Goal: Transaction & Acquisition: Book appointment/travel/reservation

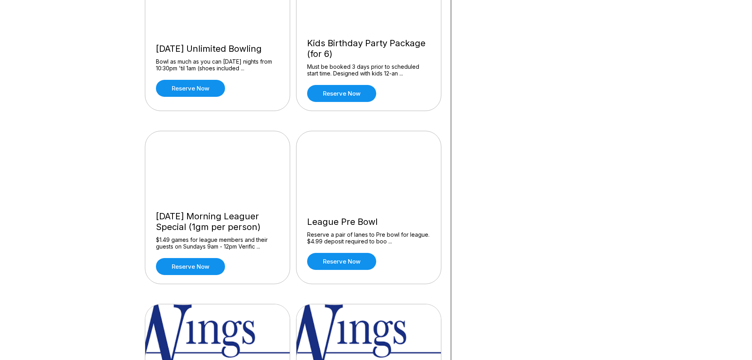
scroll to position [711, 0]
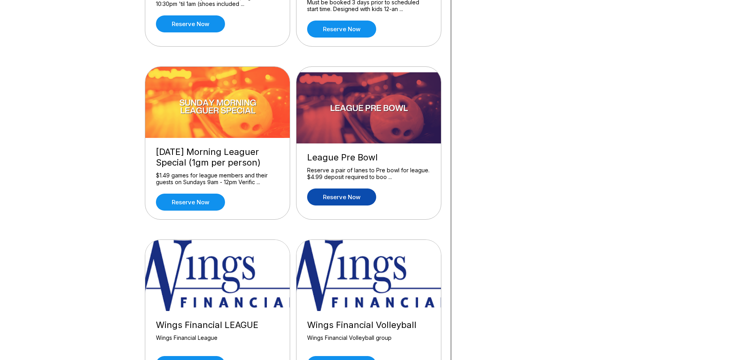
click at [354, 200] on link "Reserve now" at bounding box center [341, 196] width 69 height 17
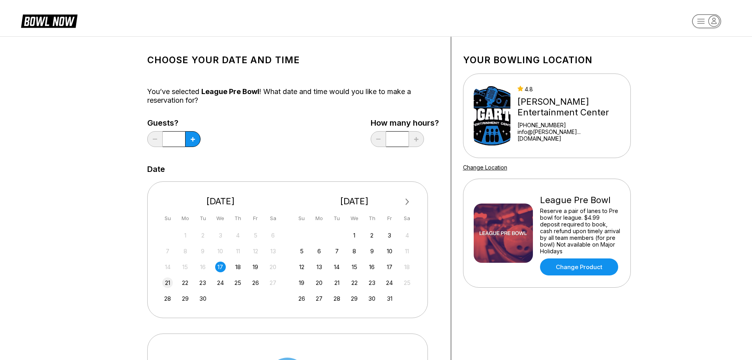
click at [169, 282] on div "21" at bounding box center [167, 282] width 11 height 11
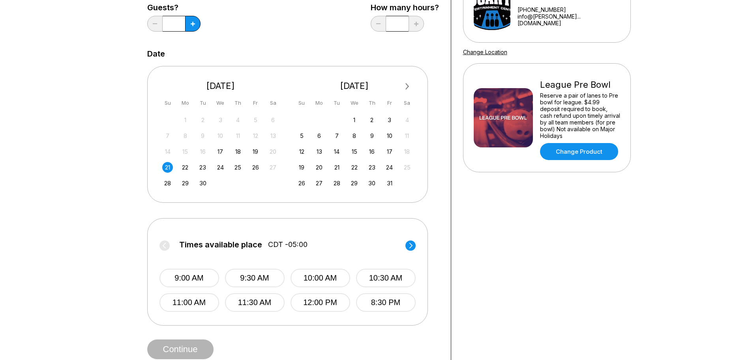
scroll to position [158, 0]
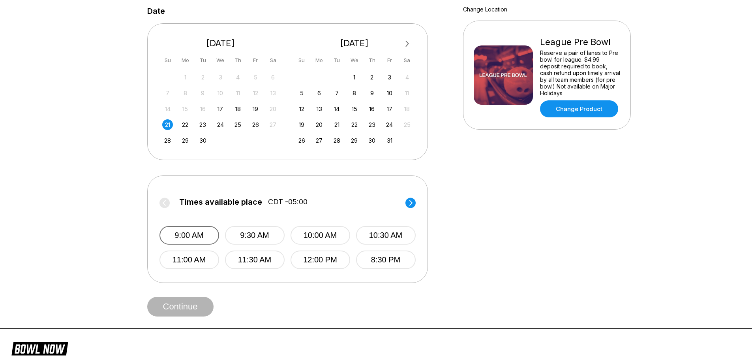
click at [189, 242] on button "9:00 AM" at bounding box center [189, 235] width 60 height 19
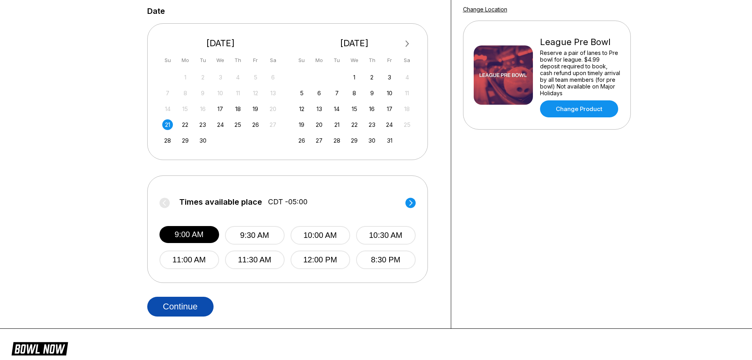
click at [198, 307] on button "Continue" at bounding box center [180, 306] width 66 height 20
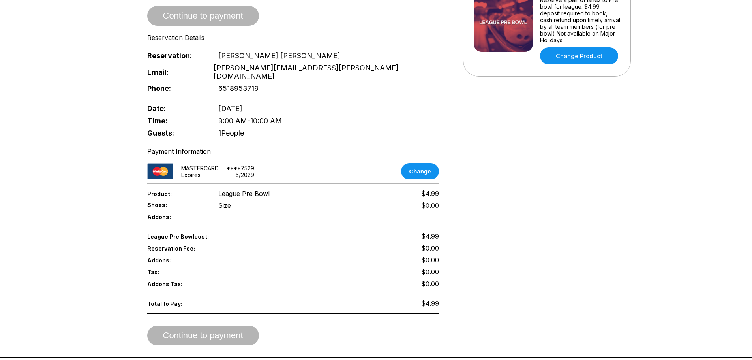
scroll to position [237, 0]
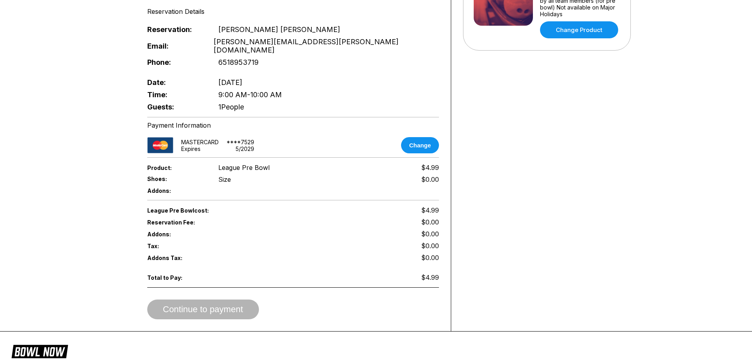
click at [218, 299] on div "Continue to payment" at bounding box center [293, 309] width 292 height 20
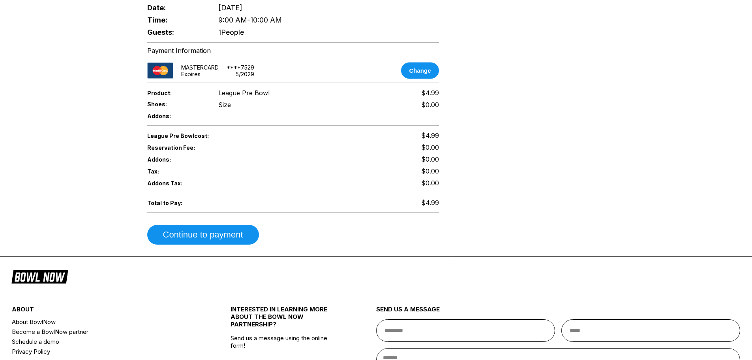
scroll to position [316, 0]
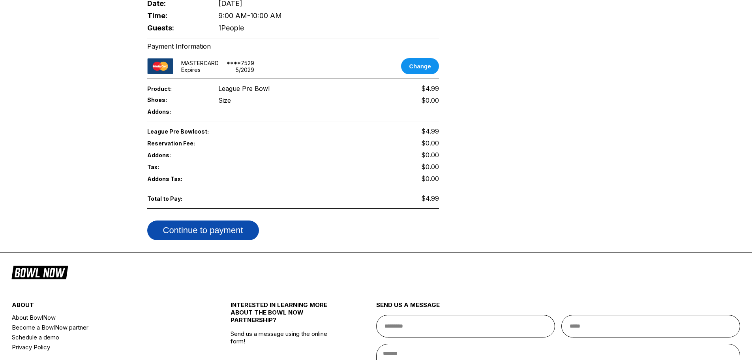
click at [237, 220] on button "Continue to payment" at bounding box center [203, 230] width 112 height 20
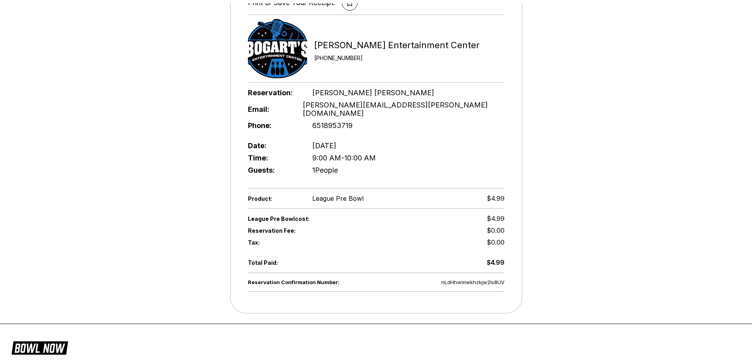
scroll to position [197, 0]
